Goal: Contribute content: Add original content to the website for others to see

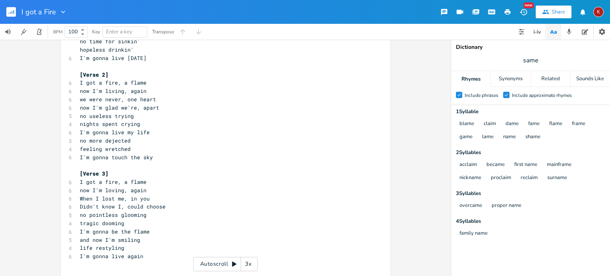
scroll to position [99, 0]
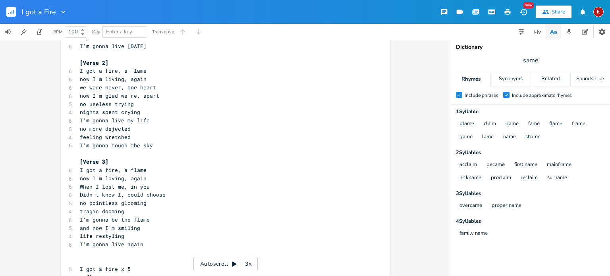
click at [81, 128] on span "no more dejected" at bounding box center [105, 128] width 51 height 7
type textarea "won't be"
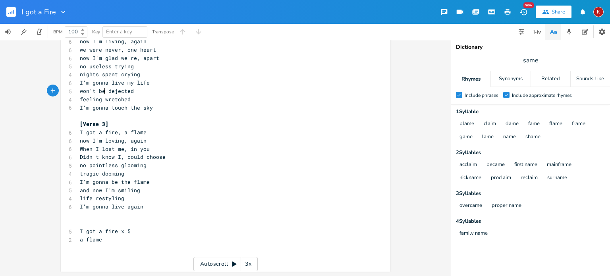
scroll to position [0, 0]
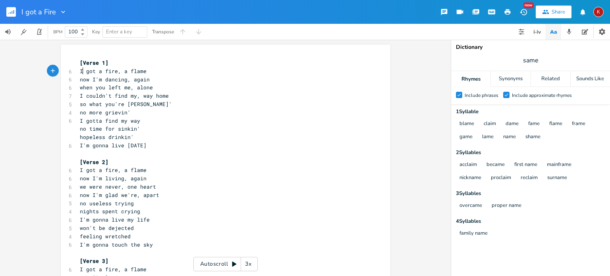
click at [80, 72] on span "I got a fire, a flame" at bounding box center [113, 71] width 67 height 7
type textarea "'ve've"
click at [80, 170] on span "I got a fire, a flame" at bounding box center [113, 170] width 67 height 7
type textarea "​'ve"
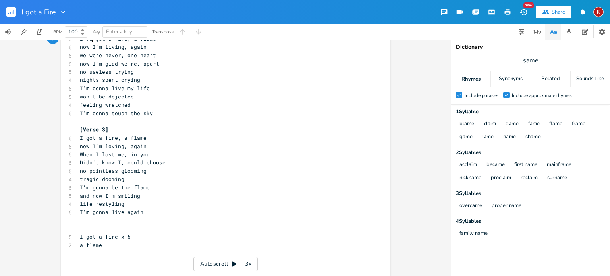
scroll to position [133, 0]
click at [80, 136] on span "I got a fire, a flame" at bounding box center [113, 136] width 67 height 7
type textarea "'ve"
click at [80, 233] on span "I got a fire x 5" at bounding box center [105, 235] width 51 height 7
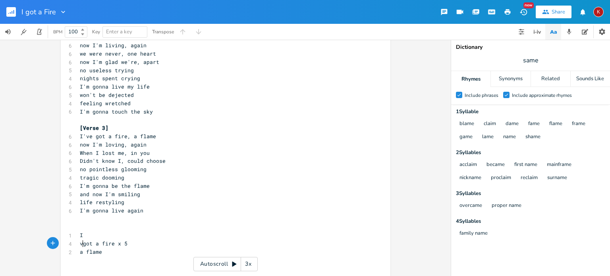
type textarea "ve"
type textarea "'ve"
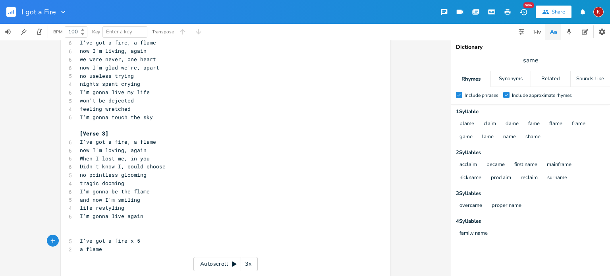
scroll to position [137, 0]
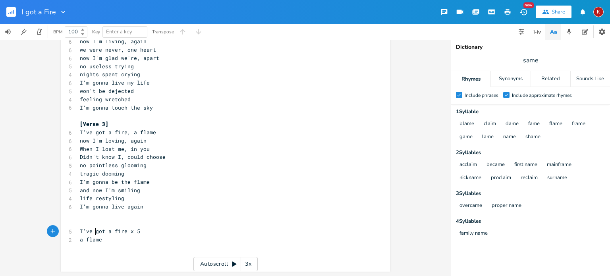
click at [116, 210] on pre "I'm gonna live again" at bounding box center [221, 207] width 287 height 8
type textarea "fly so high"
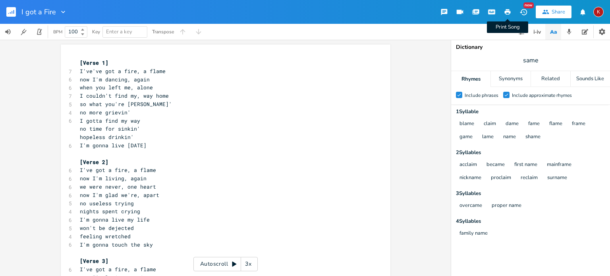
type textarea "again"
click at [506, 11] on icon "button" at bounding box center [508, 12] width 6 height 6
